Goal: Task Accomplishment & Management: Use online tool/utility

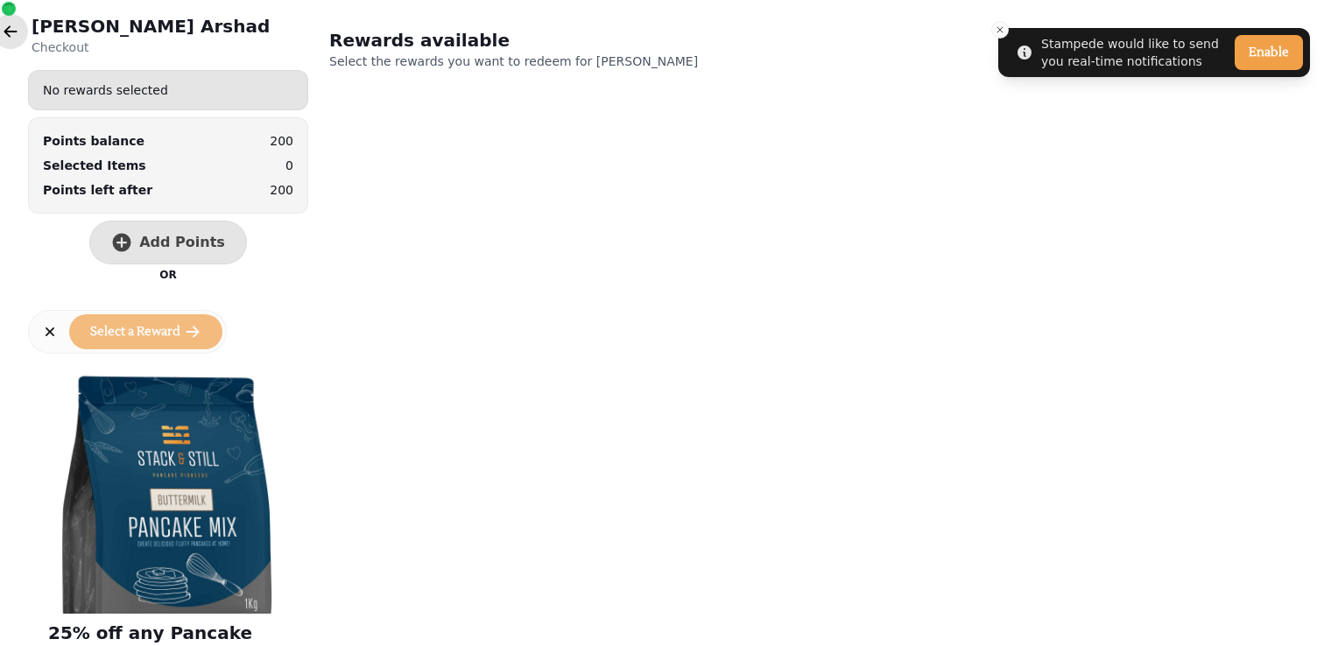
click at [11, 31] on icon "button" at bounding box center [10, 30] width 13 height 11
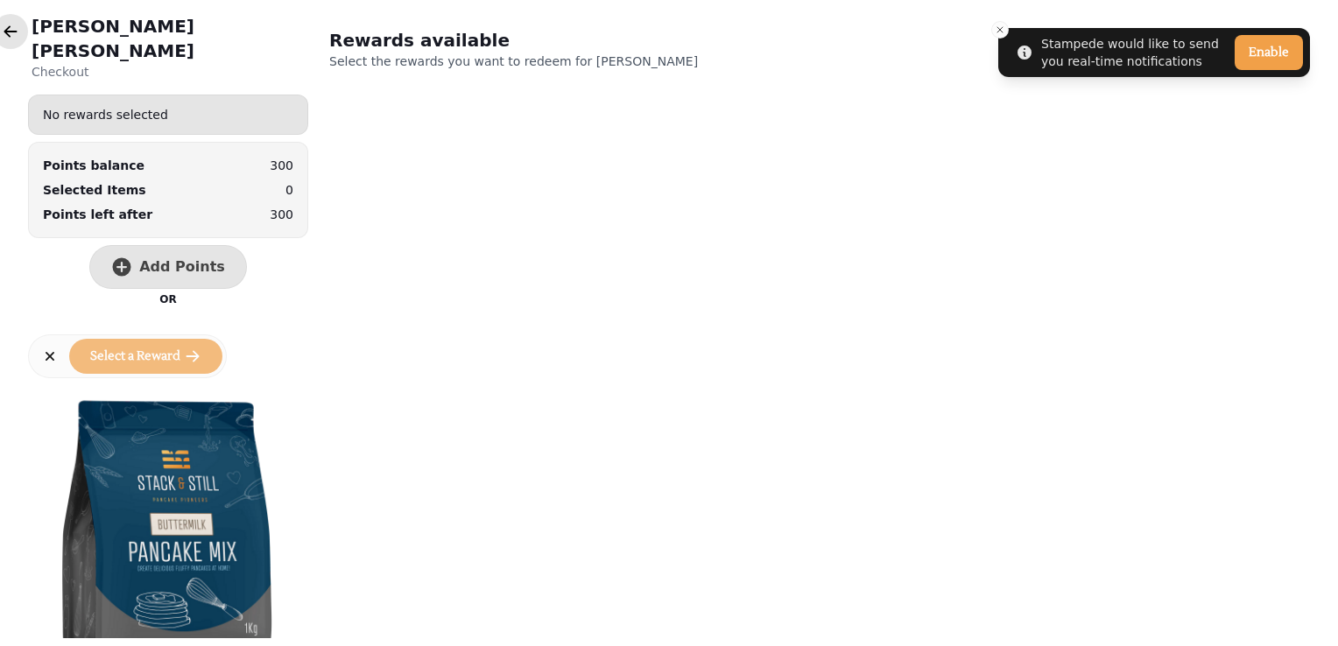
click at [10, 32] on icon "button" at bounding box center [11, 32] width 18 height 18
